Goal: Navigation & Orientation: Find specific page/section

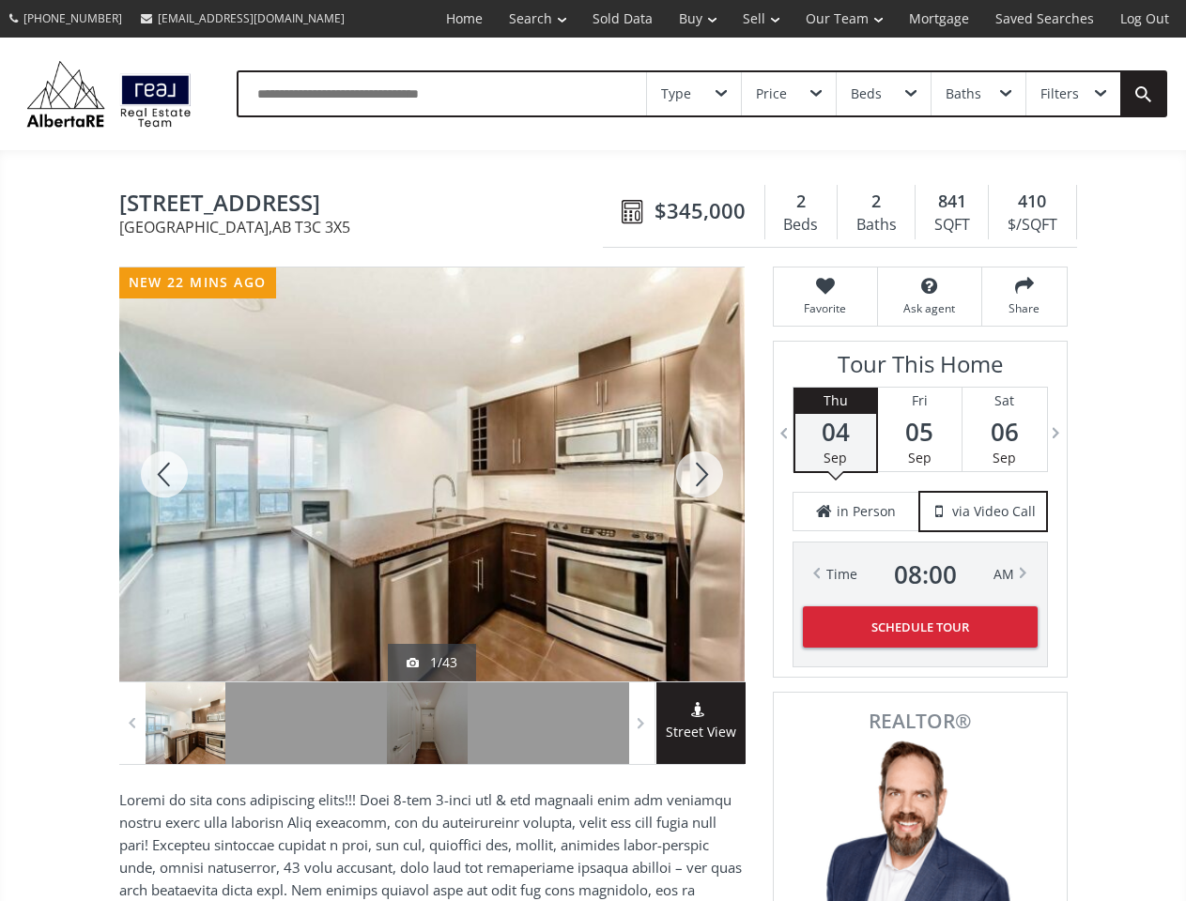
click at [524, 19] on link "Search" at bounding box center [538, 19] width 84 height 38
click at [688, 19] on link "Buy" at bounding box center [698, 19] width 64 height 38
click at [755, 19] on link "Sell" at bounding box center [761, 19] width 63 height 38
click at [842, 19] on link "Our Team" at bounding box center [844, 19] width 103 height 38
click at [1145, 19] on link "Log Out" at bounding box center [1144, 19] width 75 height 38
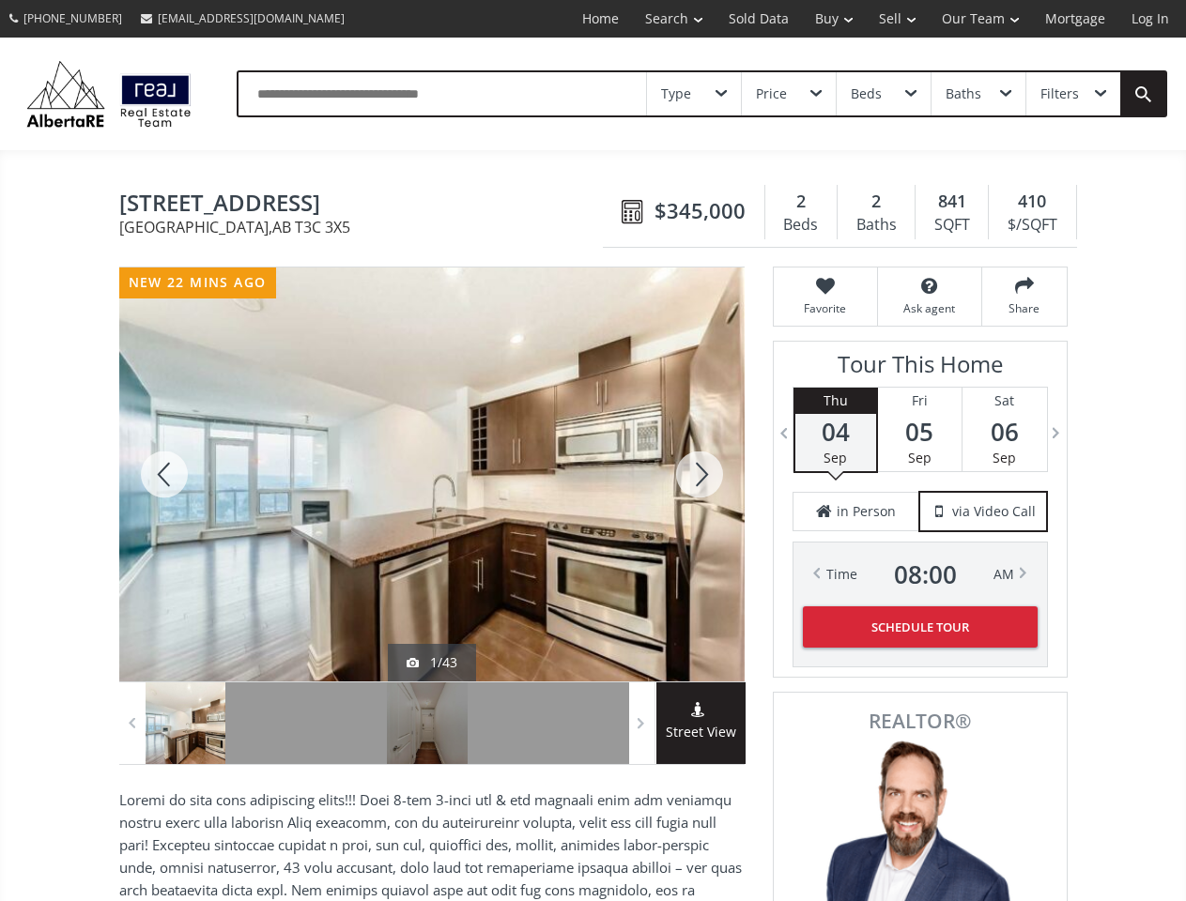
click at [694, 94] on div "Type" at bounding box center [694, 93] width 94 height 43
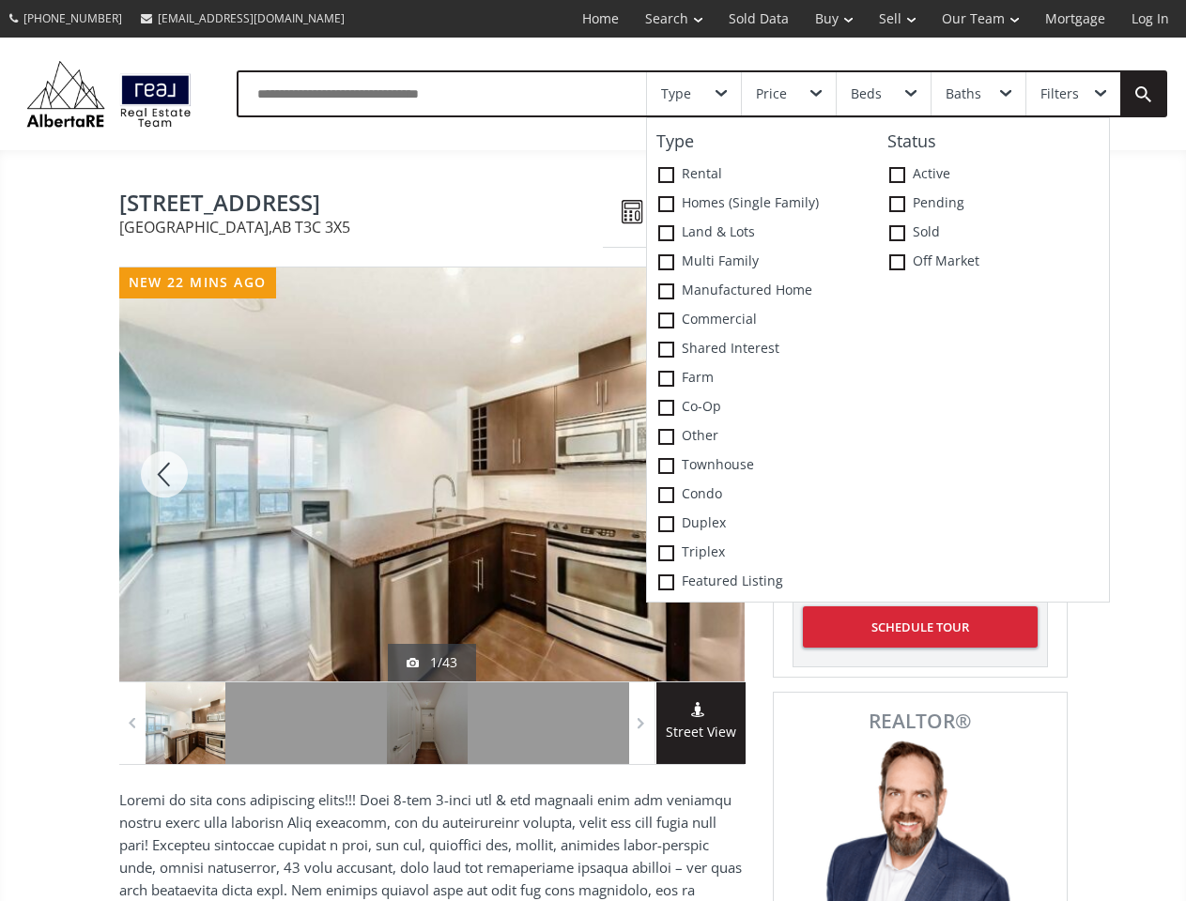
click at [788, 94] on div "Price" at bounding box center [789, 93] width 94 height 43
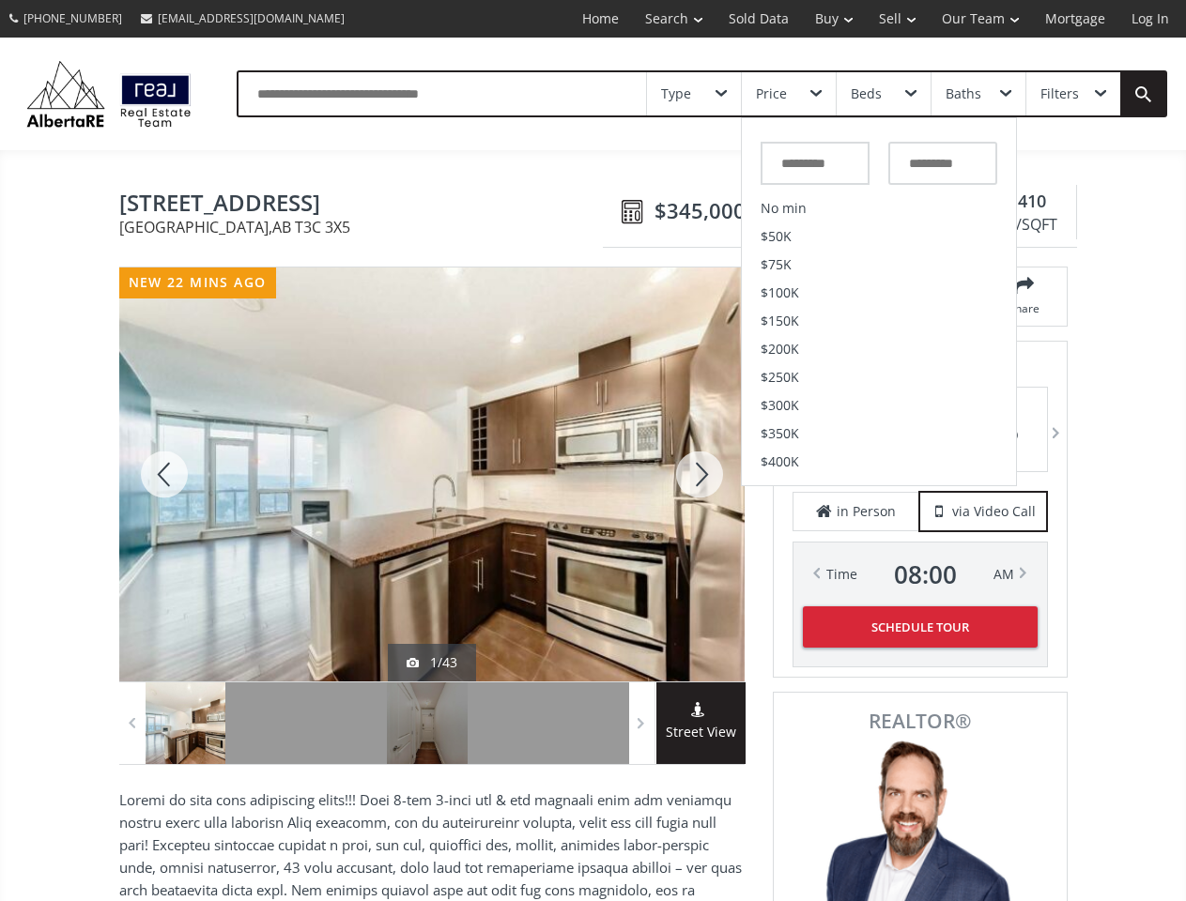
click at [883, 94] on div "Beds" at bounding box center [884, 93] width 94 height 43
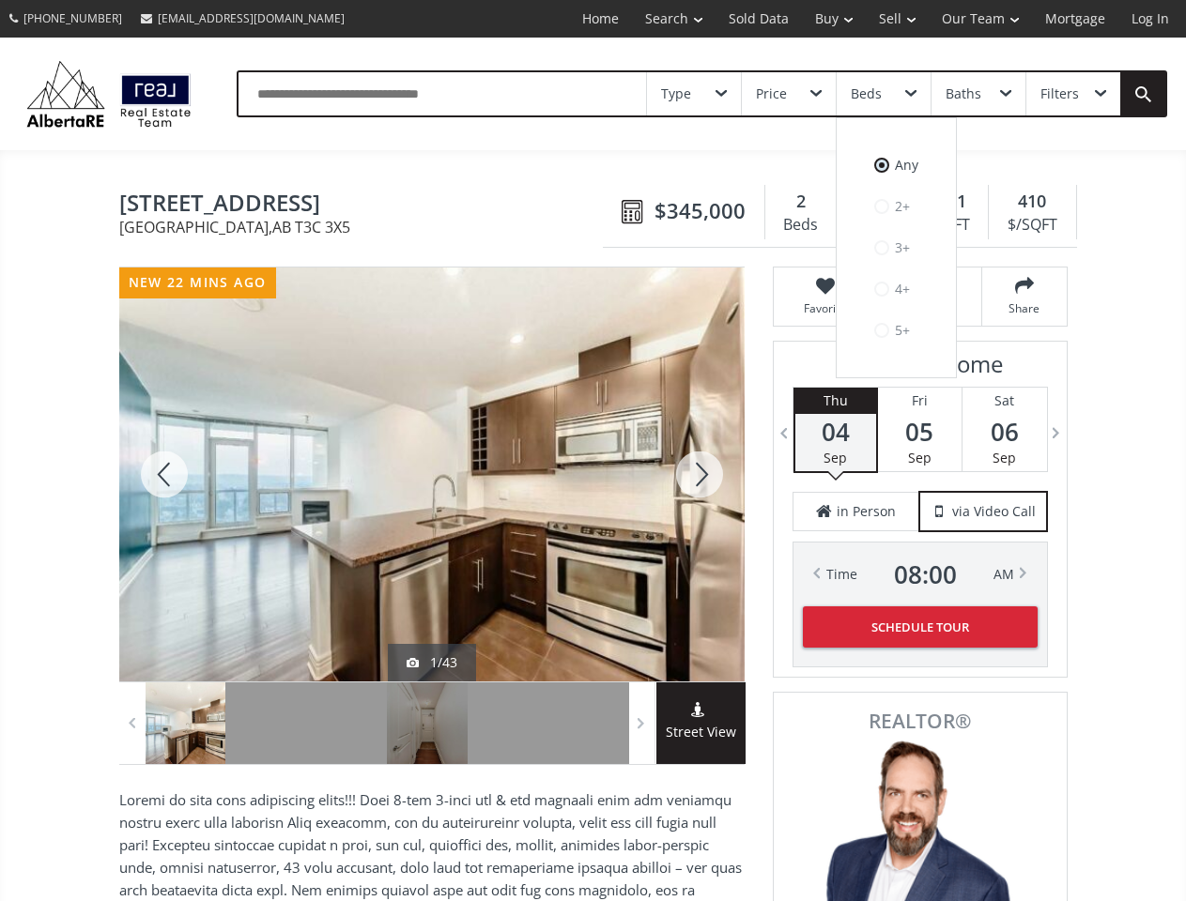
click at [978, 94] on div "Baths" at bounding box center [964, 93] width 36 height 13
click at [1072, 94] on div "Filters" at bounding box center [1059, 93] width 39 height 13
